Goal: Information Seeking & Learning: Learn about a topic

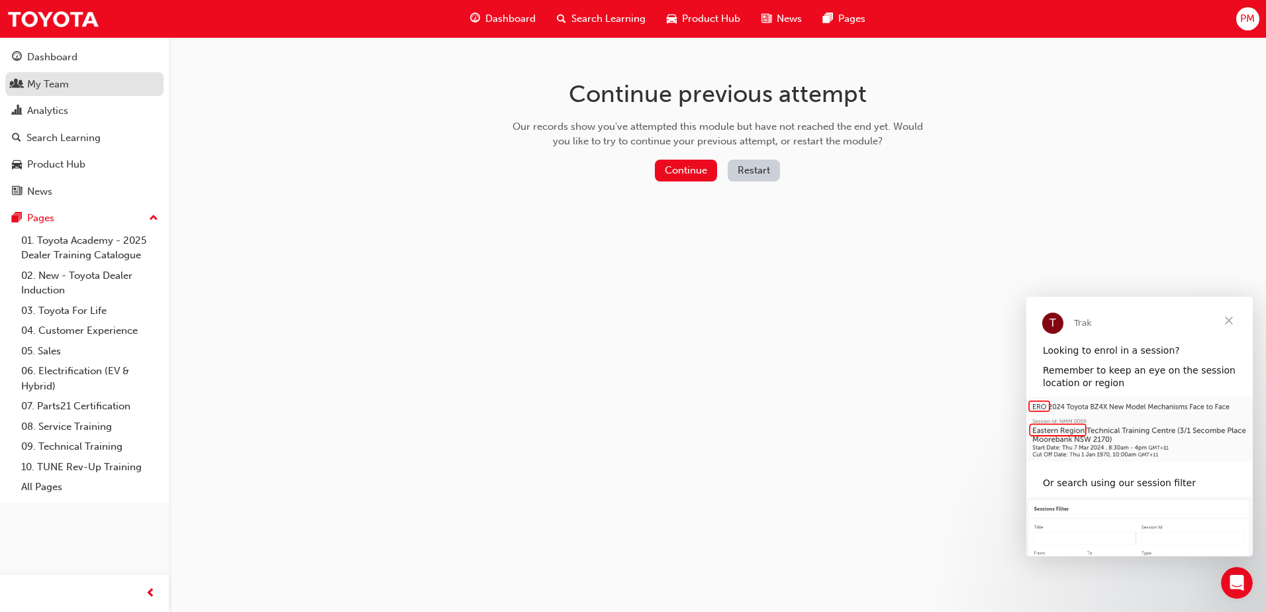
click at [65, 86] on div "My Team" at bounding box center [48, 84] width 42 height 15
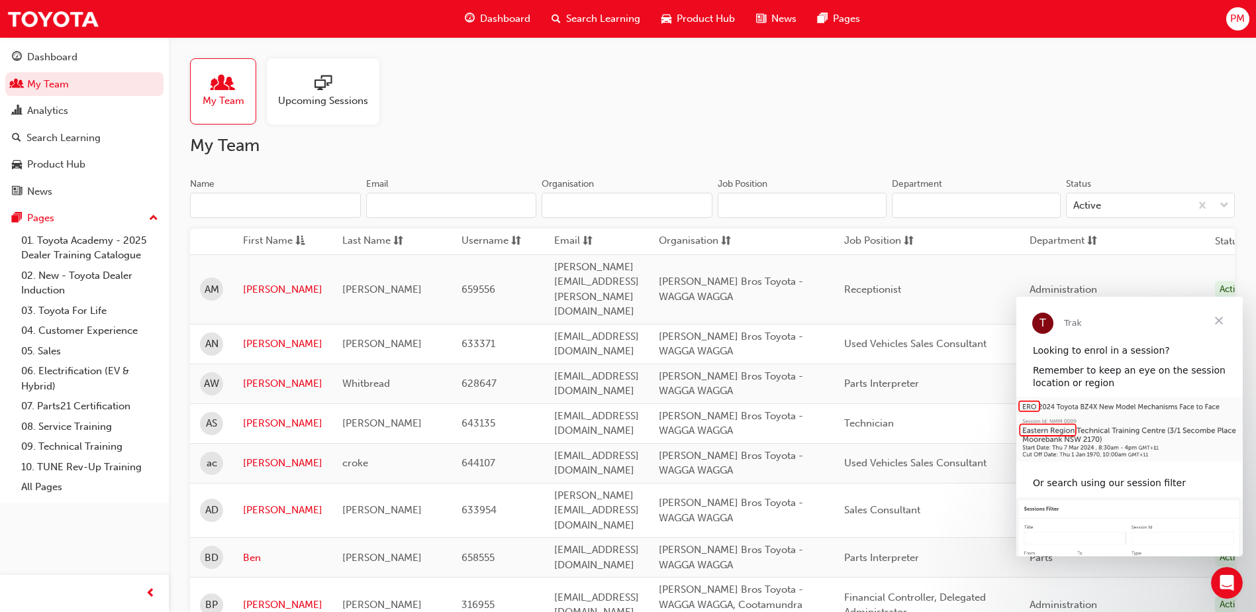
click at [795, 13] on span "News" at bounding box center [784, 18] width 25 height 15
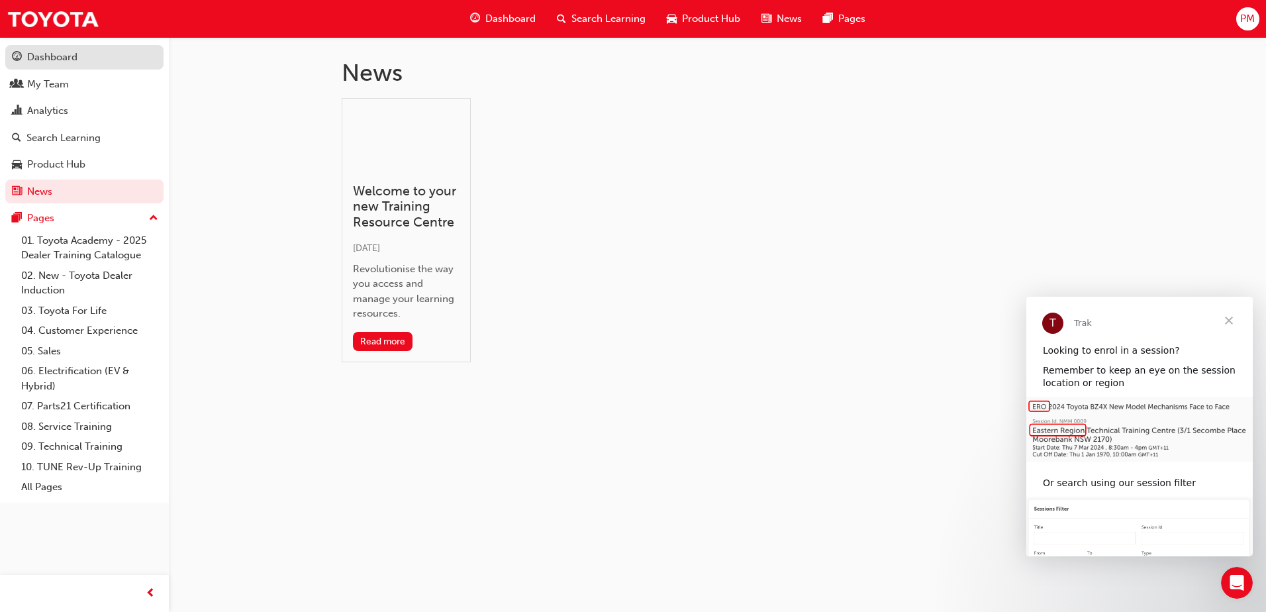
click at [47, 55] on div "Dashboard" at bounding box center [52, 57] width 50 height 15
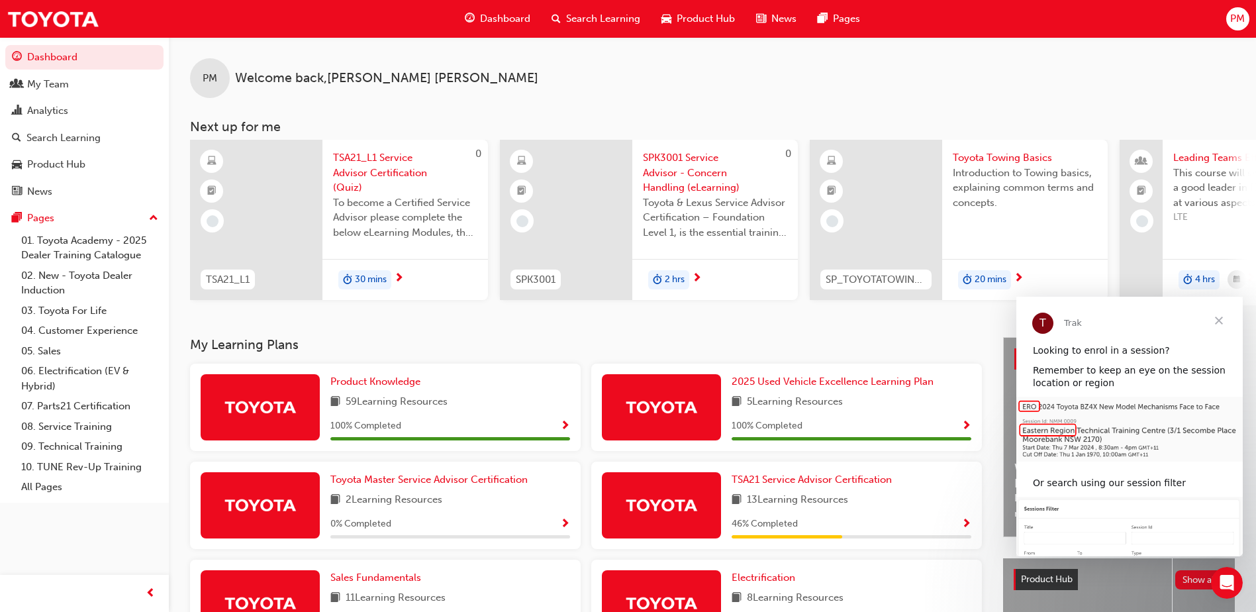
click at [618, 21] on span "Search Learning" at bounding box center [603, 18] width 74 height 15
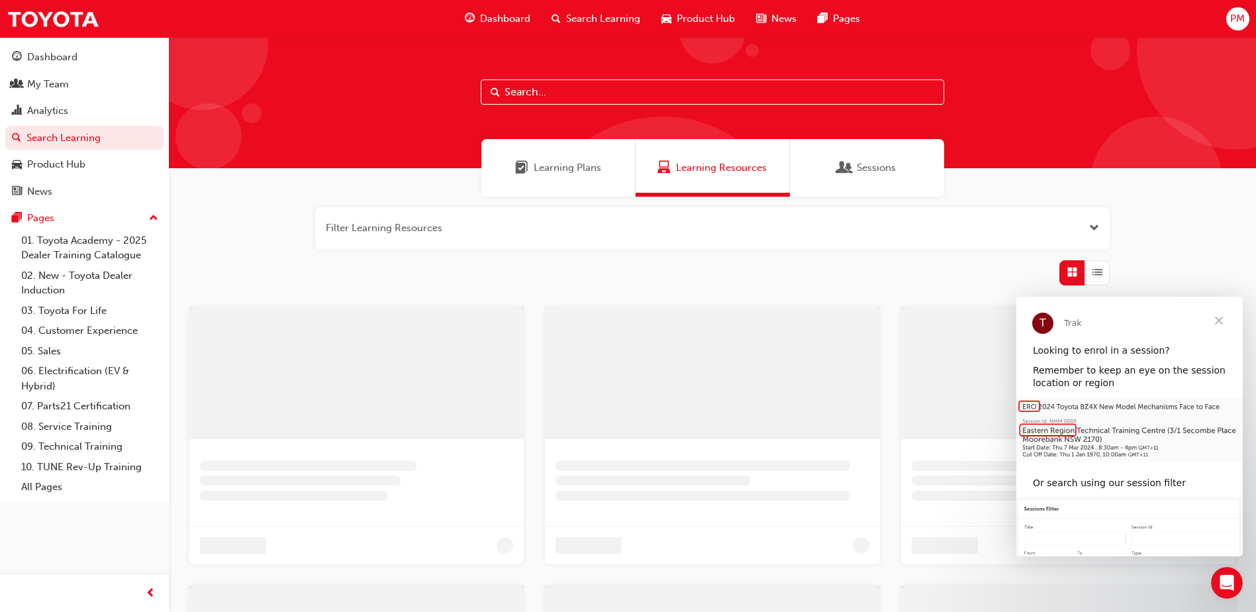
click at [538, 88] on input "text" at bounding box center [713, 91] width 464 height 25
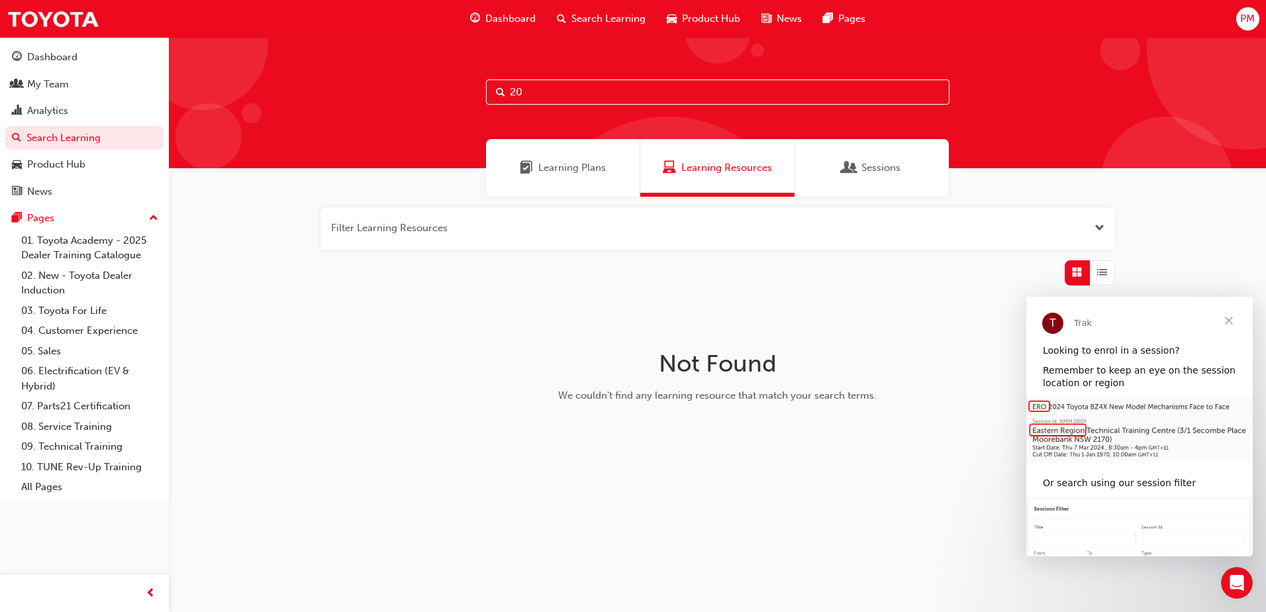
type input "2"
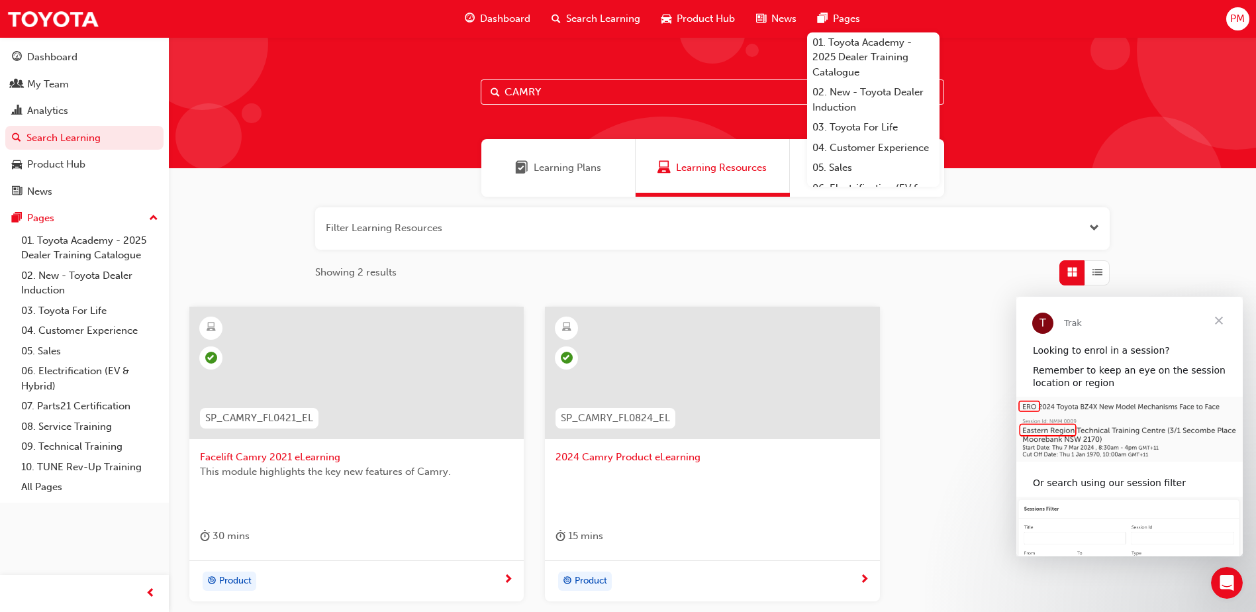
type input "CAMRY"
